Goal: Find specific page/section: Find specific page/section

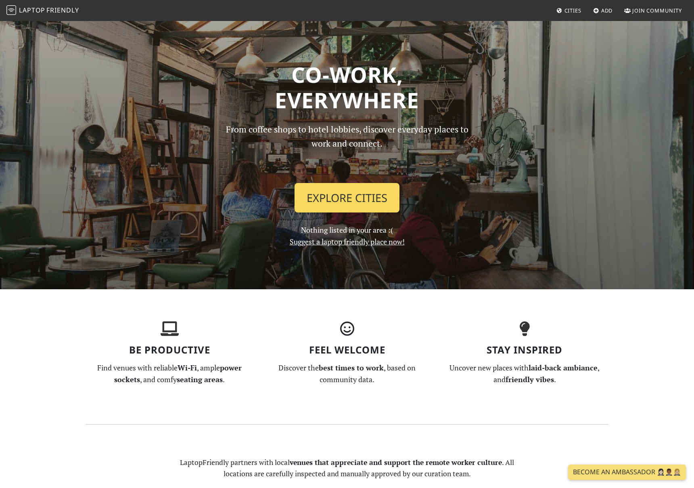
click at [321, 191] on link "Explore Cities" at bounding box center [347, 198] width 105 height 30
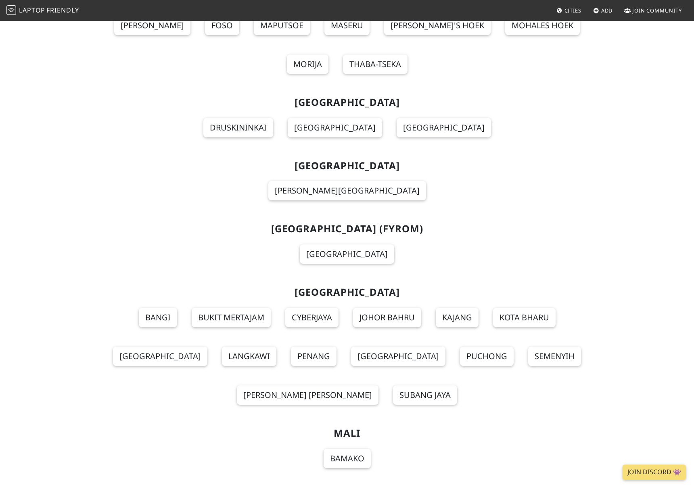
scroll to position [5326, 0]
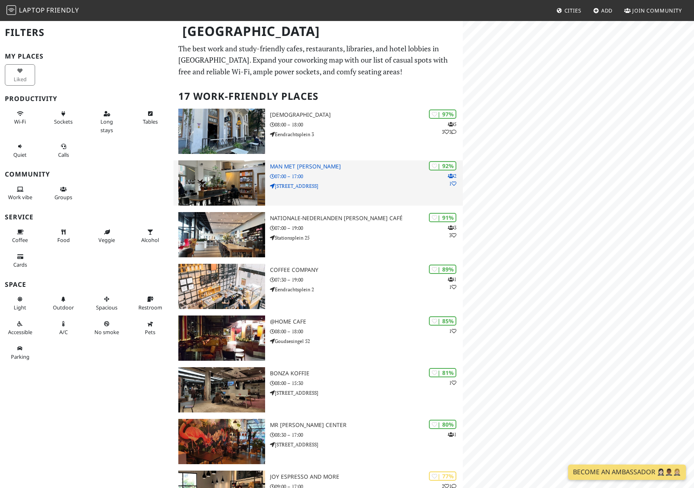
click at [372, 184] on p "Vijverhofstraat 70" at bounding box center [366, 186] width 193 height 8
